Goal: Use online tool/utility: Utilize a website feature to perform a specific function

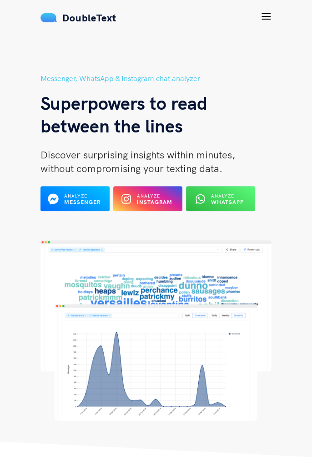
click at [162, 195] on div "Analyze Instagram" at bounding box center [155, 199] width 36 height 13
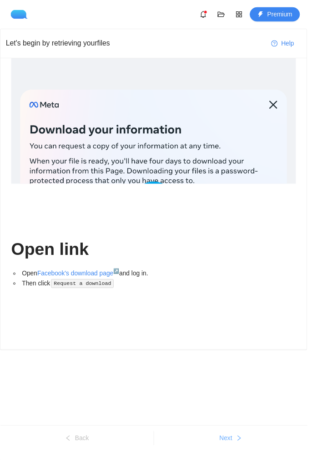
click at [236, 450] on span "Next" at bounding box center [229, 445] width 13 height 10
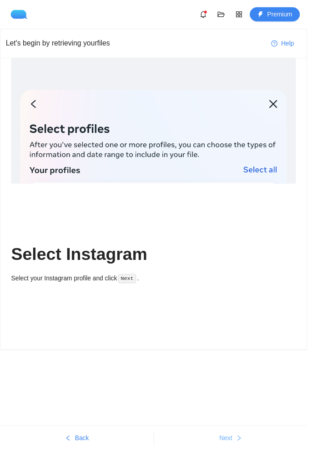
click at [246, 450] on span "right" at bounding box center [243, 445] width 6 height 7
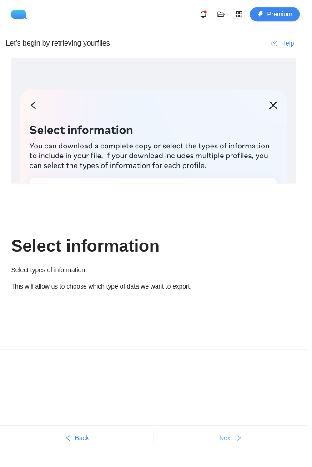
click at [246, 450] on span "right" at bounding box center [243, 445] width 6 height 7
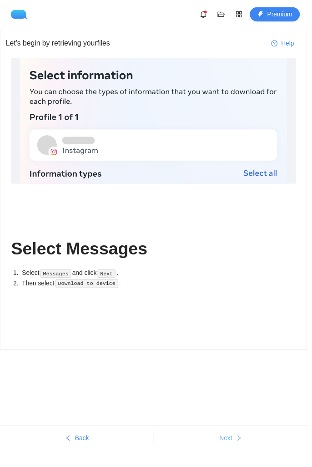
click at [257, 453] on button "Next" at bounding box center [235, 445] width 156 height 15
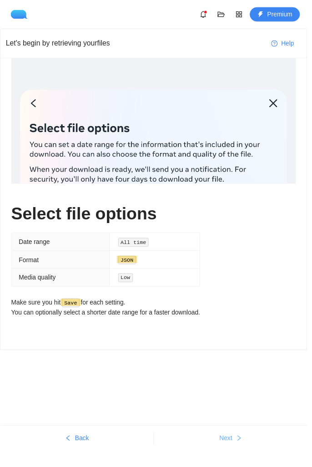
click at [246, 449] on icon "right" at bounding box center [243, 445] width 6 height 6
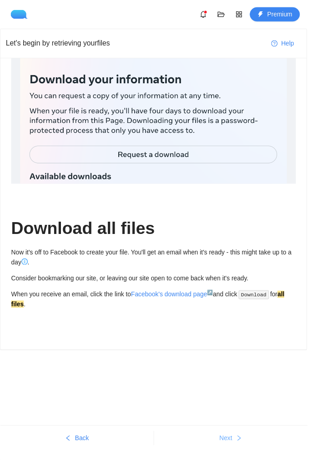
click at [246, 449] on icon "right" at bounding box center [243, 445] width 6 height 6
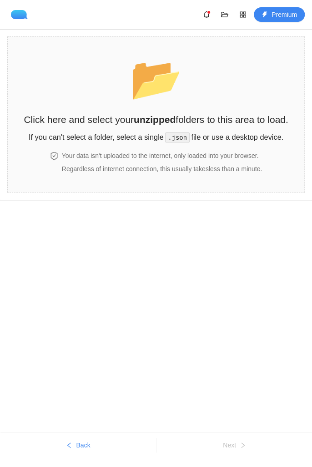
click at [250, 126] on h2 "Click here and select your unzipped folders to this area to load." at bounding box center [156, 119] width 265 height 15
click at [261, 118] on h2 "Click here and select your unzipped folders to this area to load." at bounding box center [156, 119] width 265 height 15
click at [230, 123] on h2 "Click here and select your unzipped folders to this area to load." at bounding box center [156, 119] width 265 height 15
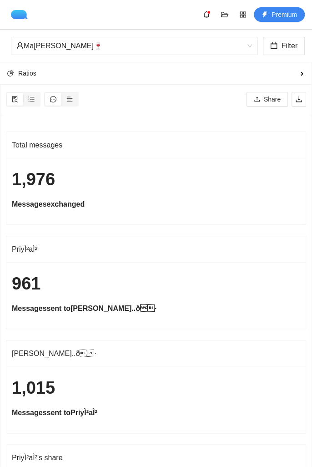
click at [304, 220] on div "1,976 Messages exchanged" at bounding box center [156, 191] width 300 height 66
click at [236, 49] on div "Ma[PERSON_NAME]🍷" at bounding box center [130, 45] width 228 height 17
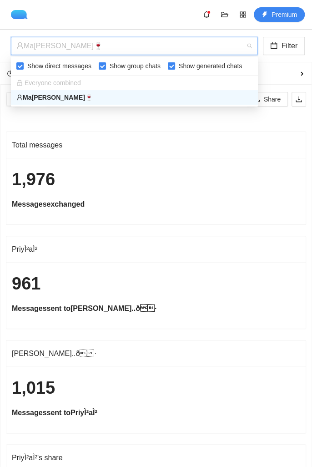
click at [274, 181] on h1 "1,976" at bounding box center [156, 179] width 289 height 21
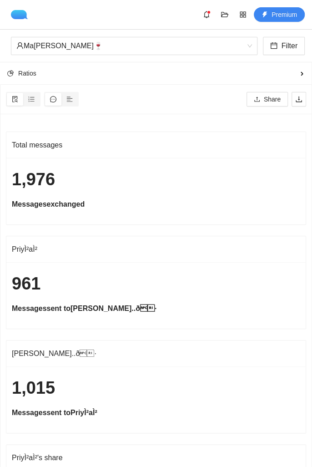
click at [299, 77] on div "Ratios" at bounding box center [156, 73] width 312 height 18
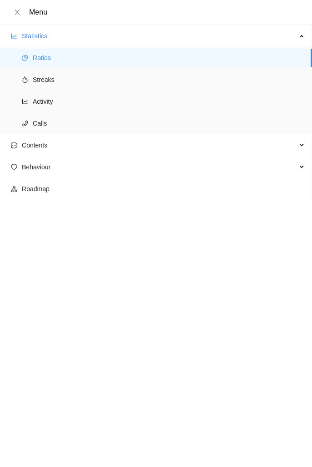
click at [51, 78] on span "Streaks" at bounding box center [169, 80] width 272 height 18
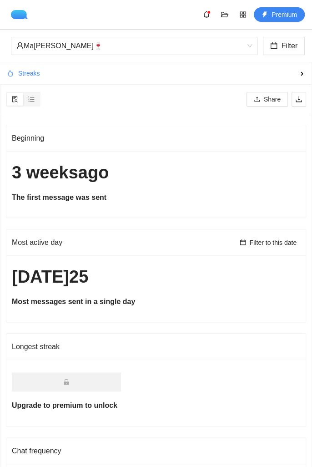
click at [243, 47] on div "Ma[PERSON_NAME]🍷" at bounding box center [130, 45] width 228 height 17
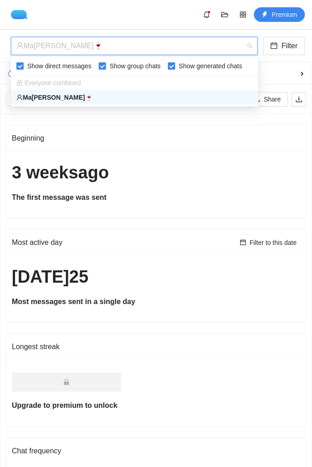
click at [234, 48] on div "Ma[PERSON_NAME]🍷" at bounding box center [130, 45] width 228 height 17
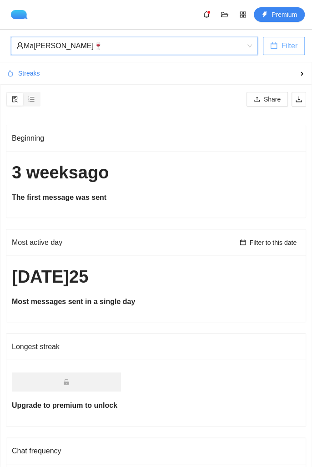
click at [290, 53] on button "Filter" at bounding box center [284, 46] width 42 height 18
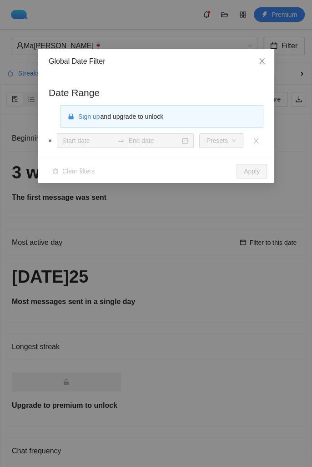
click at [223, 221] on div "Global Date Filter Date Range Sign up and upgrade to unlock Presets Clear filte…" at bounding box center [156, 233] width 312 height 467
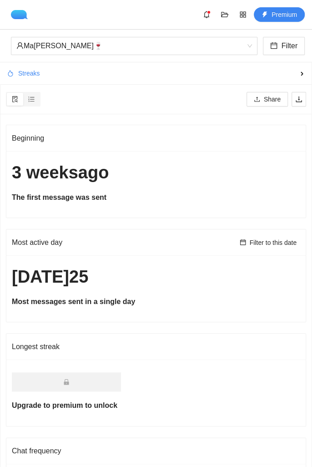
click at [33, 95] on div at bounding box center [31, 99] width 16 height 13
click at [23, 93] on input "radio" at bounding box center [23, 93] width 0 height 0
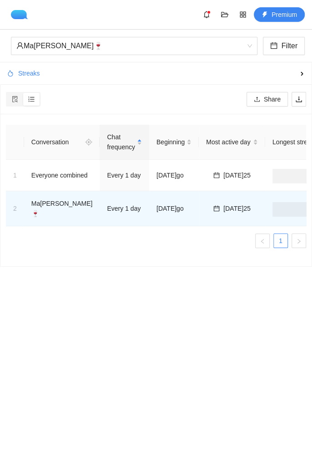
click at [279, 78] on div "Streaks" at bounding box center [156, 73] width 312 height 18
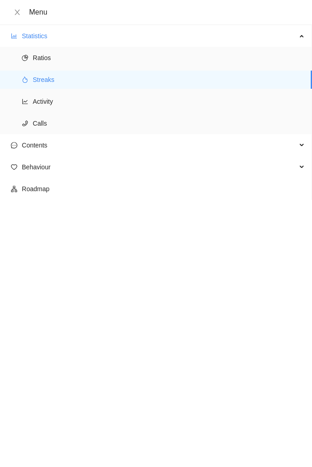
click at [57, 104] on span "Activity" at bounding box center [169, 101] width 272 height 18
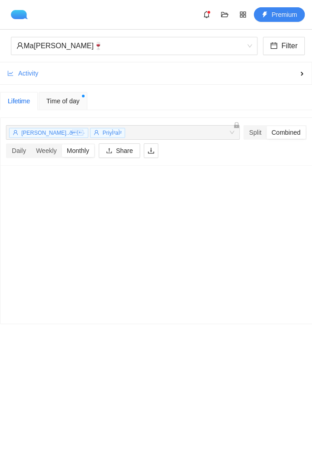
click at [20, 103] on div "Lifetime" at bounding box center [19, 101] width 22 height 10
click at [66, 99] on span "Time of day" at bounding box center [62, 101] width 33 height 10
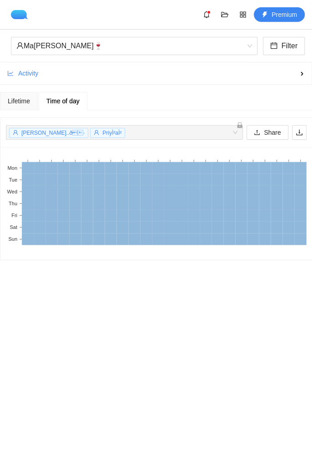
click at [42, 107] on div "Time of day" at bounding box center [63, 101] width 49 height 18
click at [22, 96] on div "Lifetime" at bounding box center [19, 101] width 22 height 10
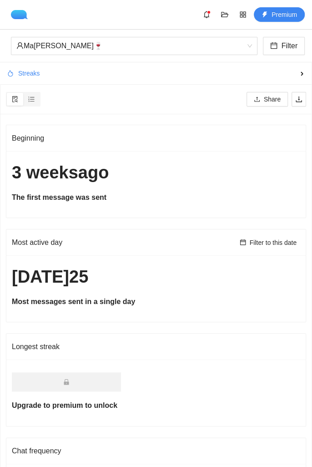
click at [297, 76] on div "Streaks" at bounding box center [156, 73] width 312 height 18
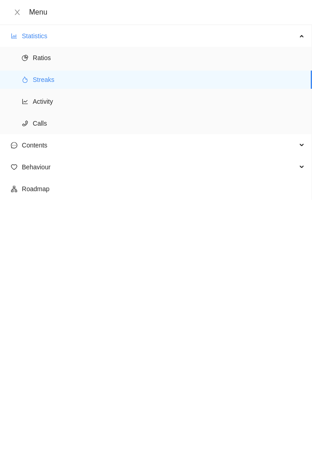
click at [53, 107] on span "Activity" at bounding box center [169, 101] width 272 height 18
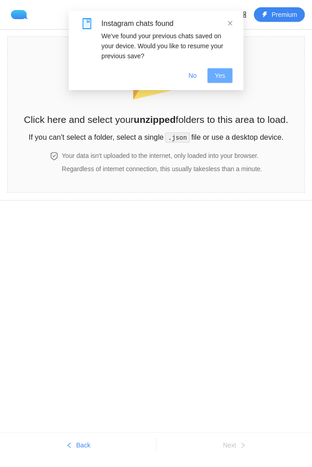
click at [215, 74] on span "Yes" at bounding box center [220, 76] width 10 height 10
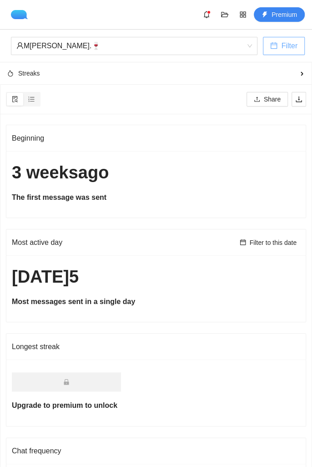
click at [297, 50] on span "Filter" at bounding box center [289, 45] width 16 height 11
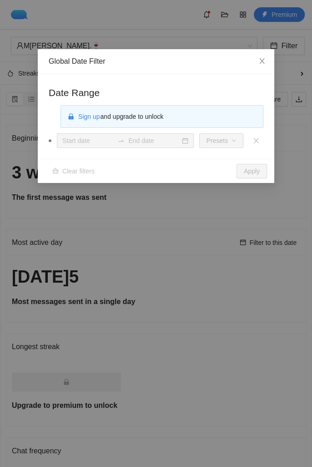
click at [302, 188] on div "Global Date Filter Date Range Sign up and upgrade to unlock Presets Clear filte…" at bounding box center [156, 233] width 312 height 467
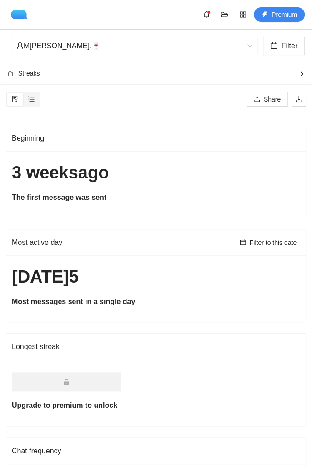
click at [301, 76] on div "Streaks" at bounding box center [156, 73] width 312 height 18
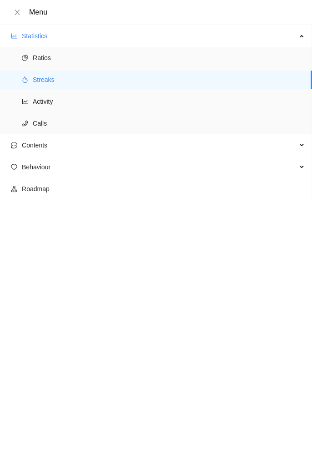
click at [47, 146] on span "Contents" at bounding box center [159, 145] width 275 height 18
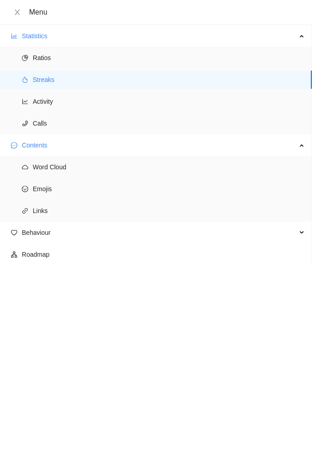
click at [41, 235] on span "Behaviour" at bounding box center [159, 233] width 275 height 18
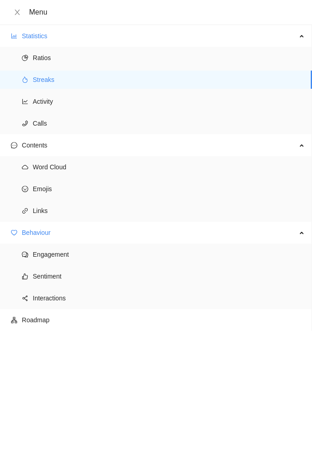
click at [46, 258] on span "Engagement" at bounding box center [169, 254] width 272 height 18
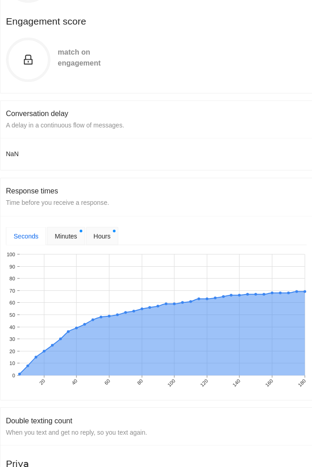
scroll to position [327, 0]
click at [73, 237] on span "Minutes" at bounding box center [66, 235] width 22 height 10
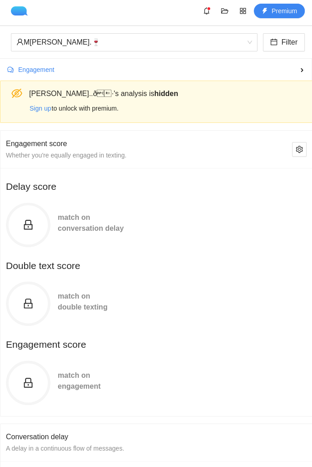
scroll to position [0, 0]
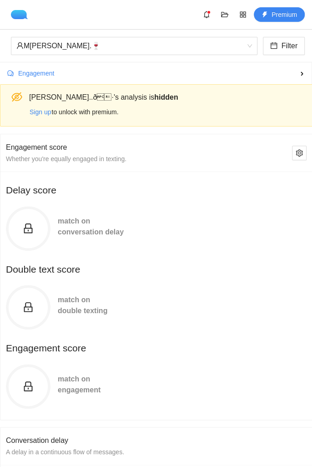
click at [293, 75] on div "Engagement" at bounding box center [156, 73] width 312 height 18
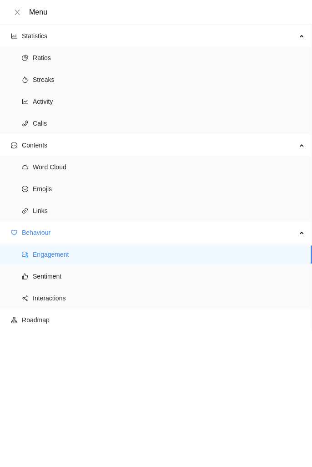
click at [80, 301] on span "Interactions" at bounding box center [169, 298] width 272 height 18
